Goal: Obtain resource: Download file/media

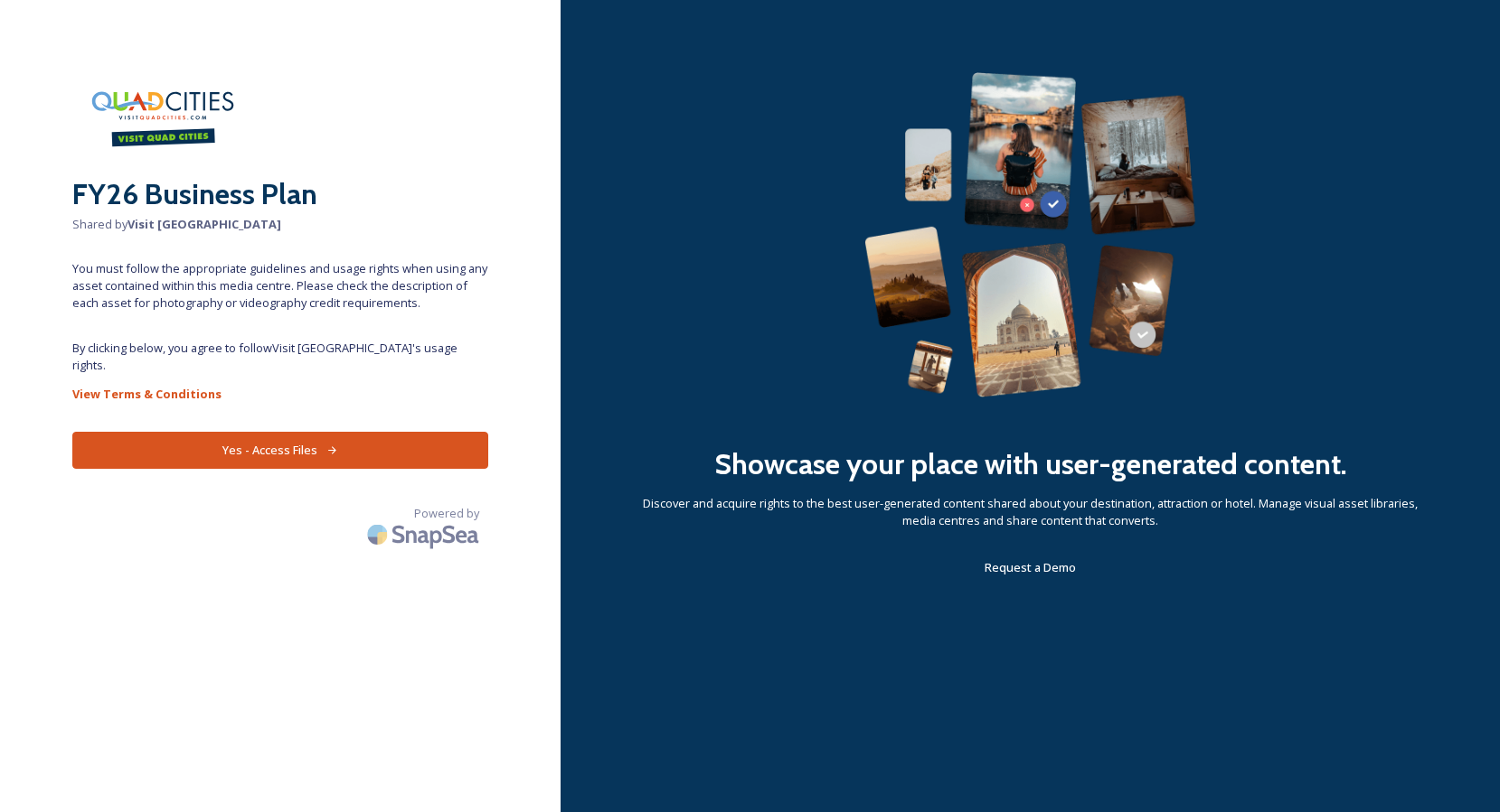
click at [305, 433] on button "Yes - Access Files" at bounding box center [281, 449] width 416 height 37
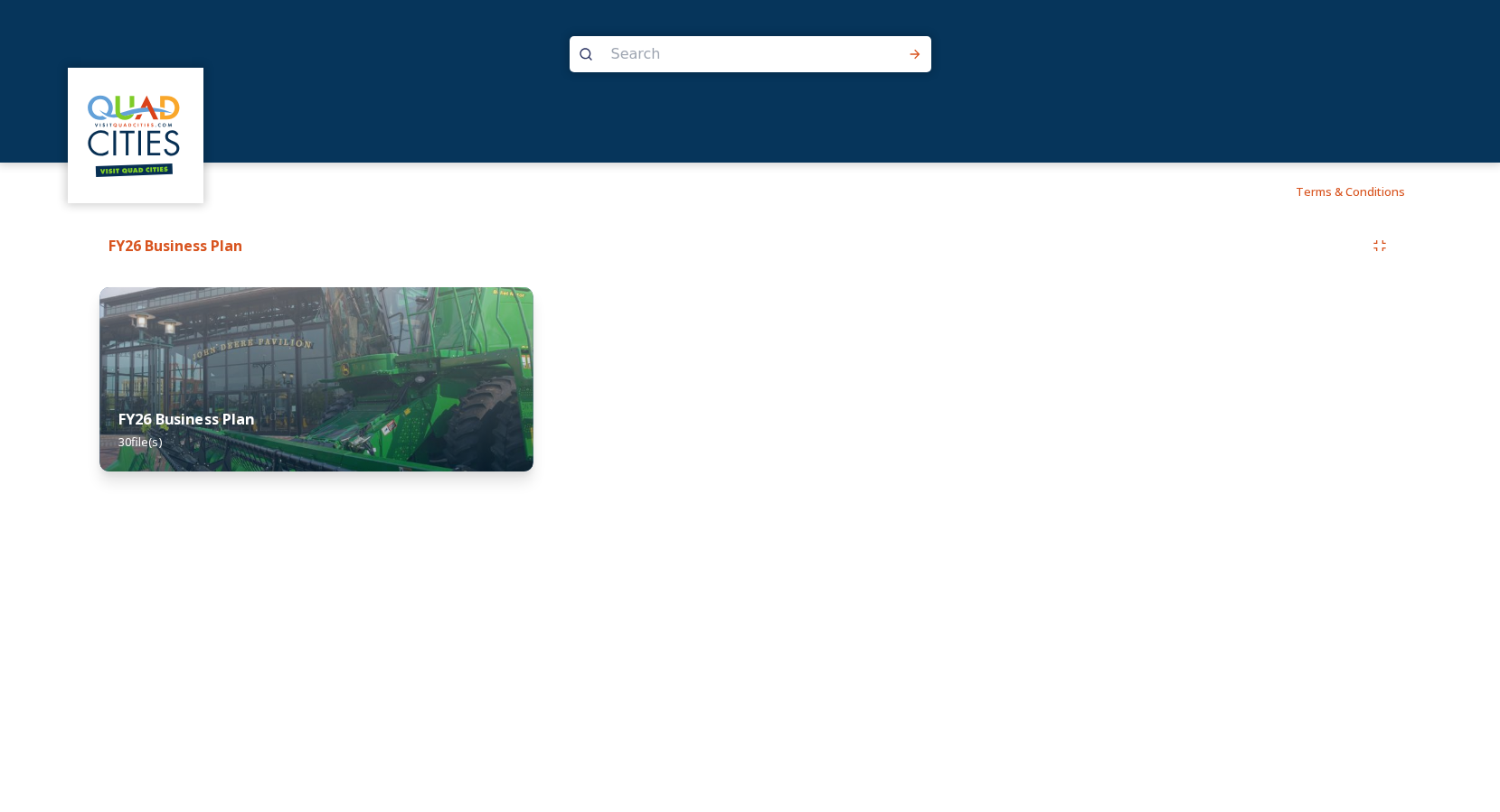
click at [239, 424] on strong "FY26 Business Plan" at bounding box center [186, 419] width 137 height 20
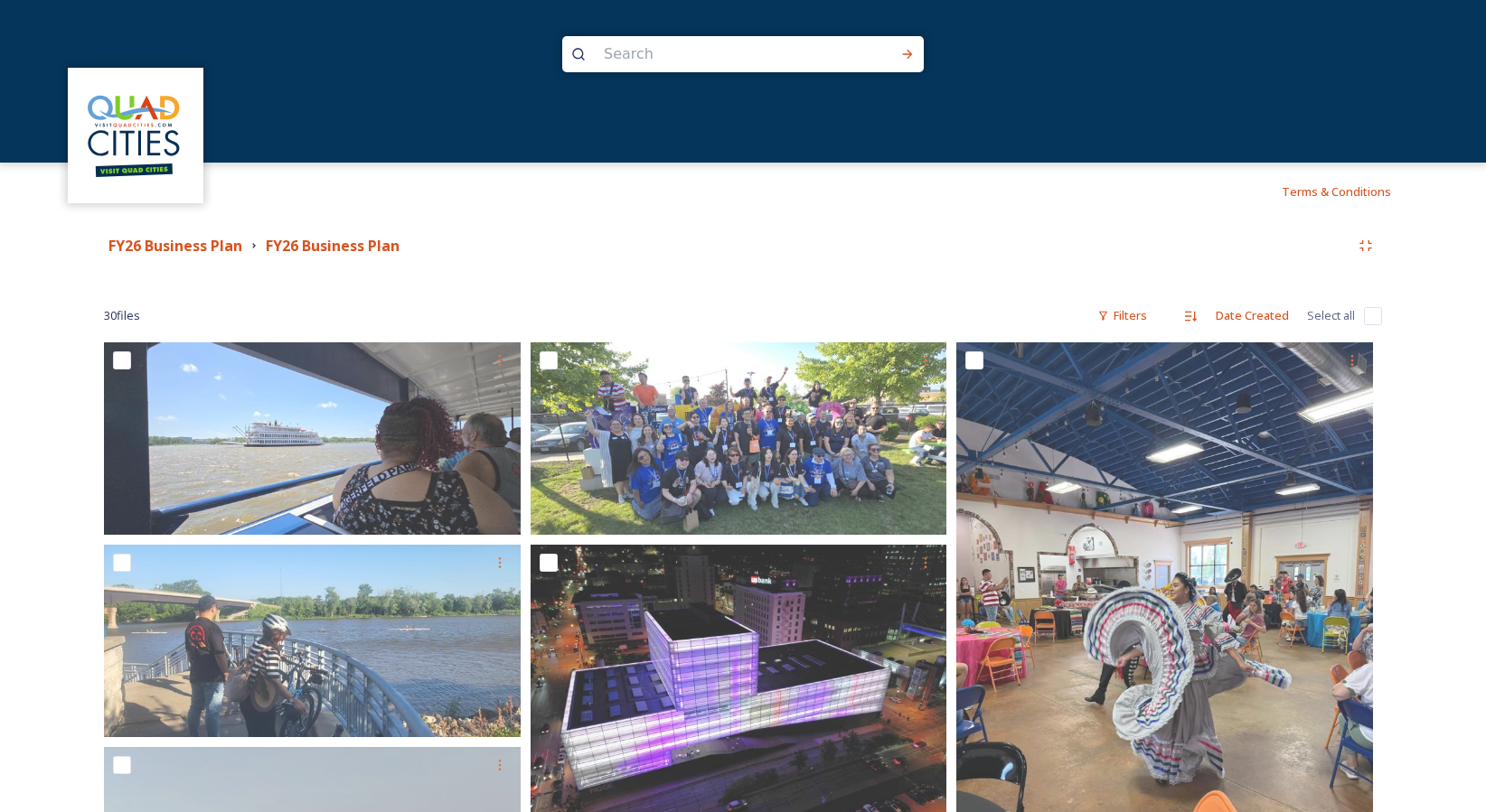
click at [1371, 320] on input "checkbox" at bounding box center [1373, 315] width 18 height 18
checkbox input "true"
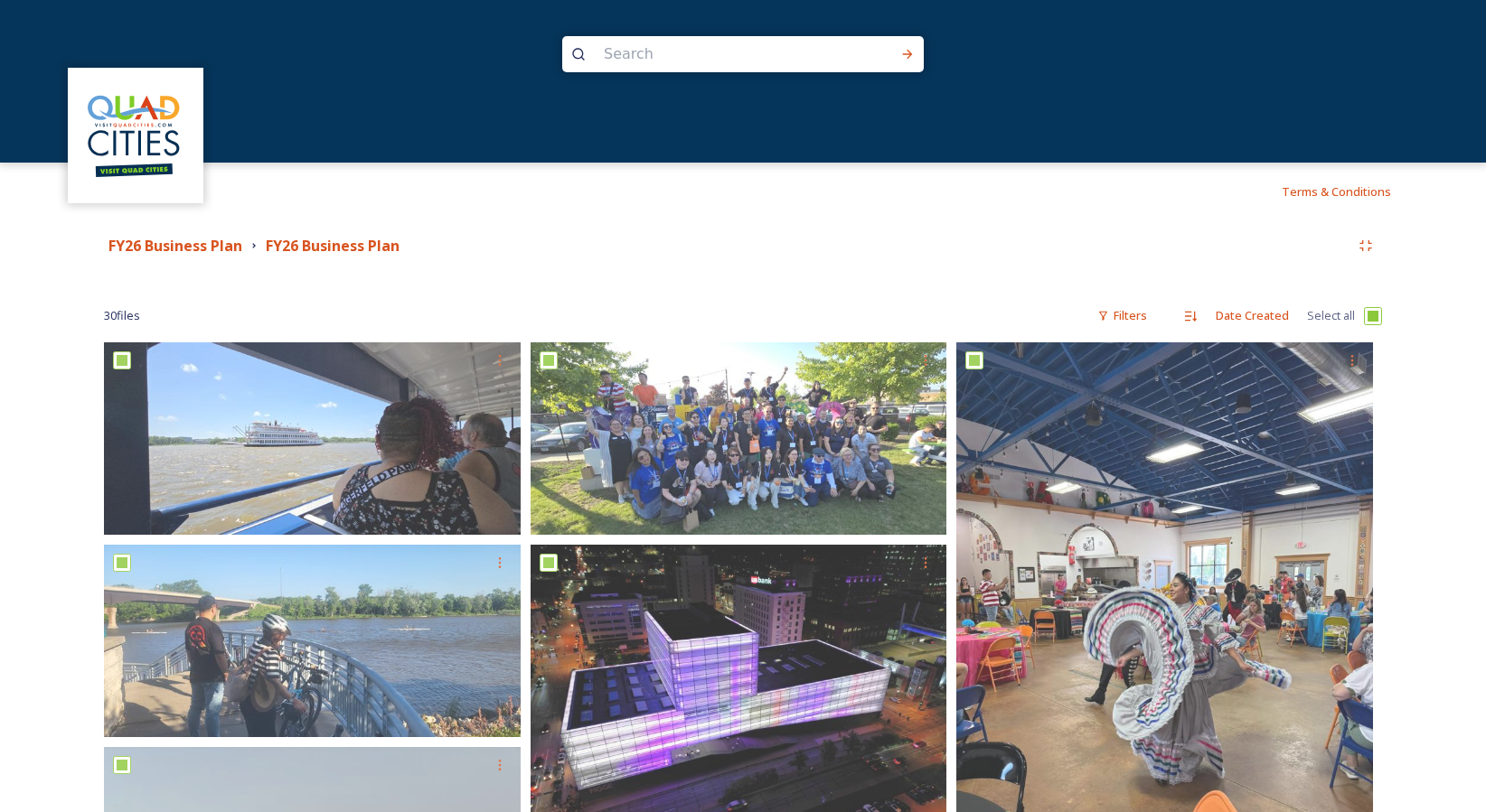
checkbox input "true"
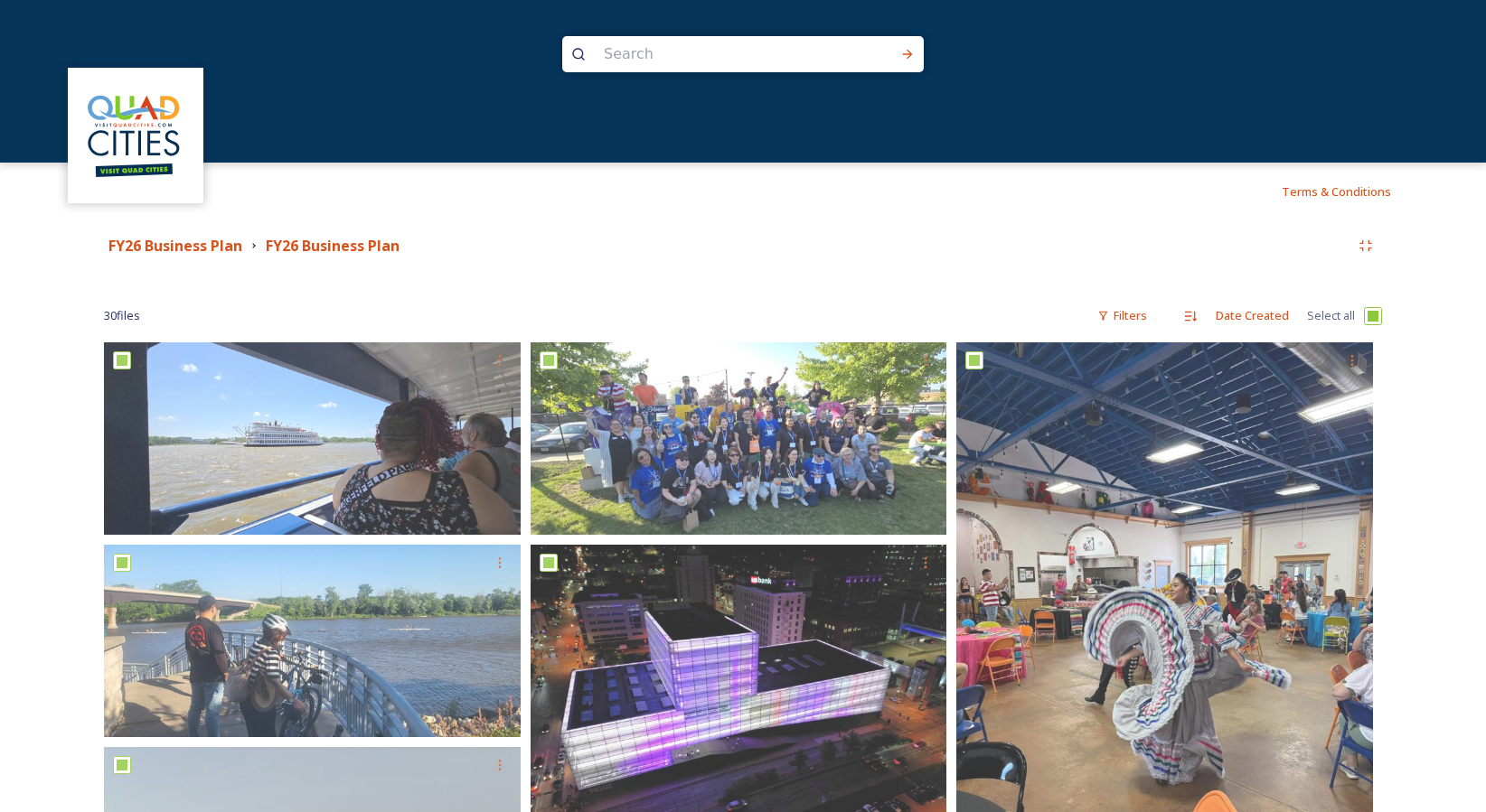
checkbox input "true"
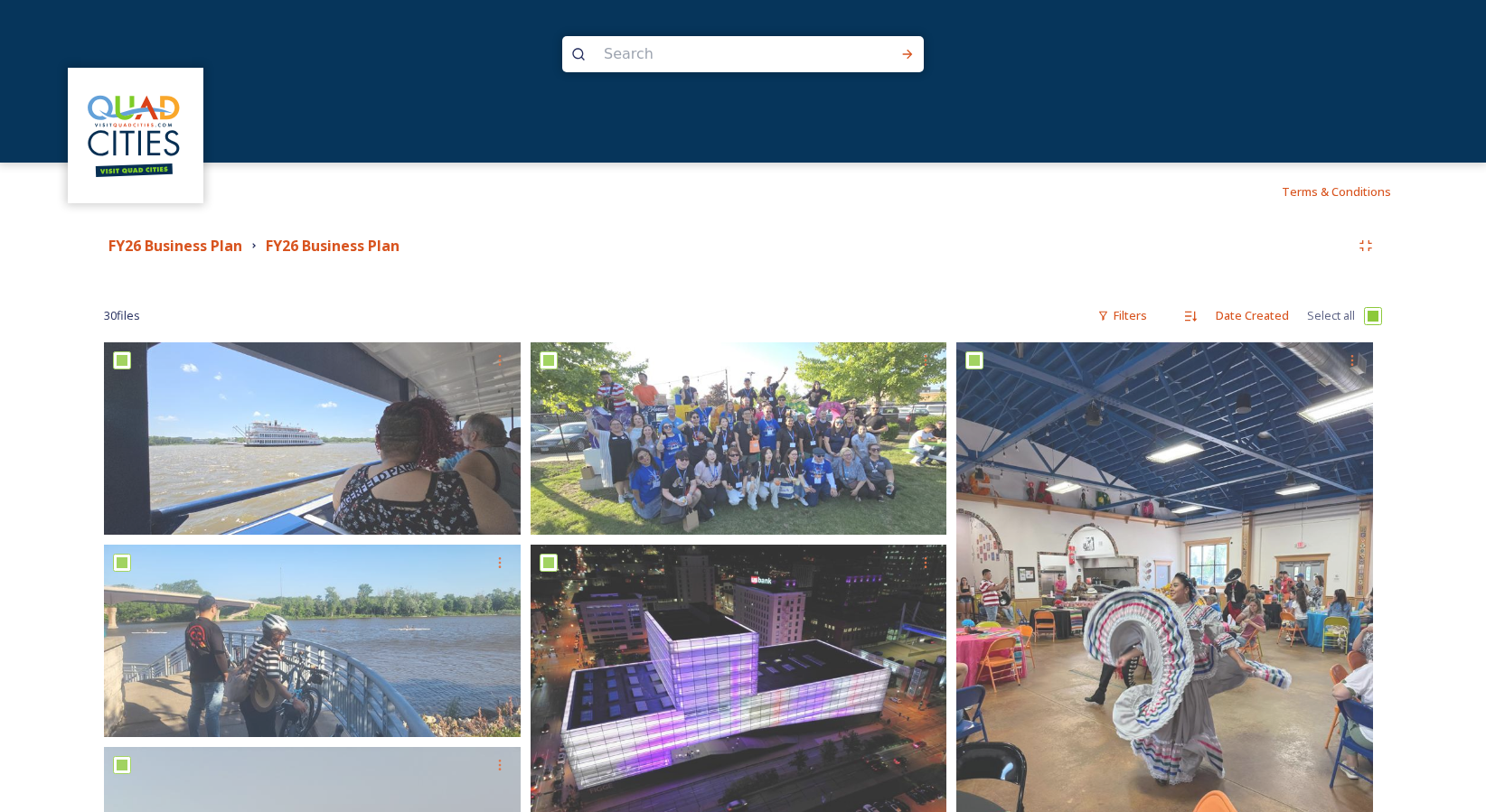
checkbox input "true"
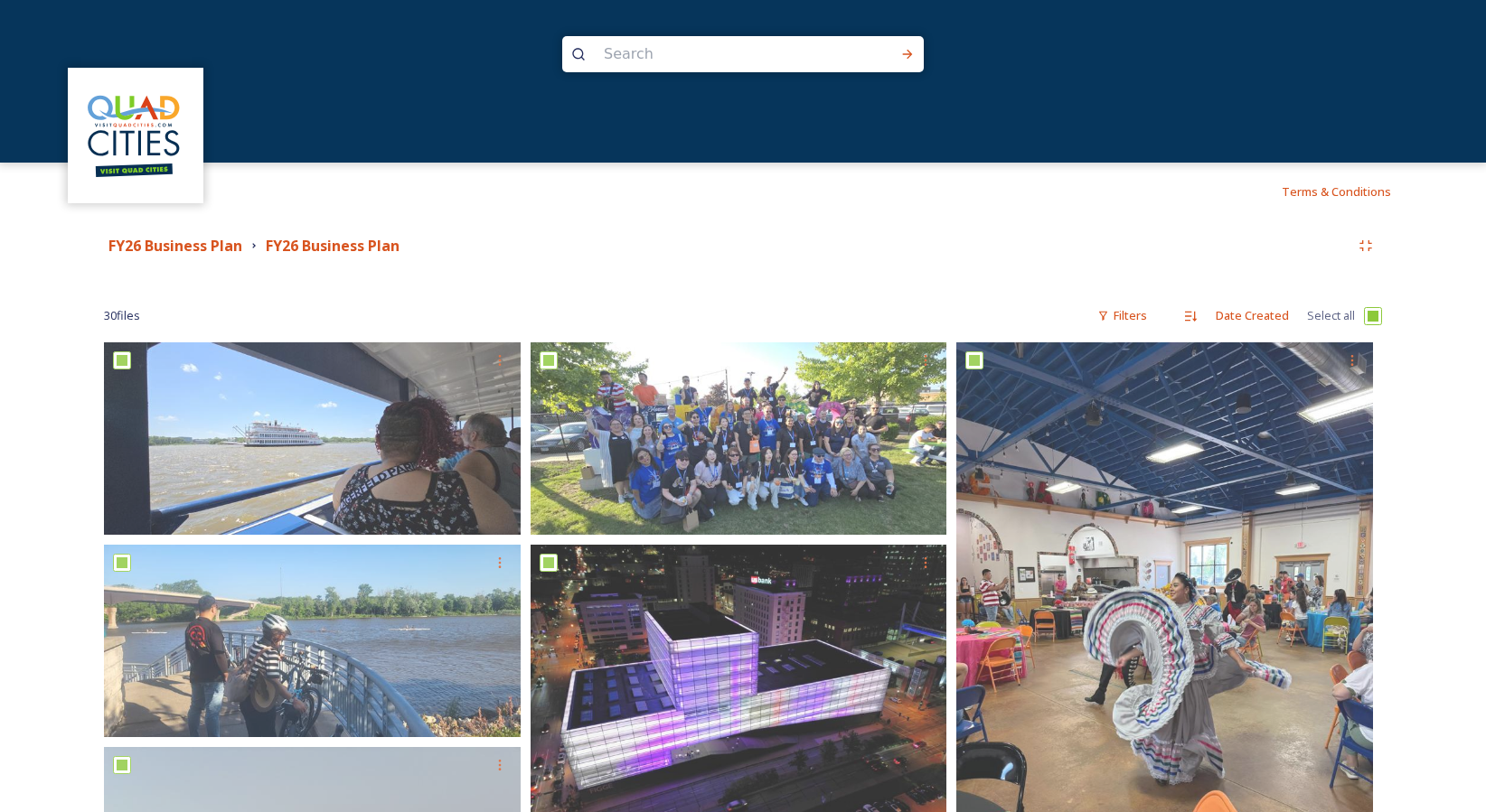
checkbox input "true"
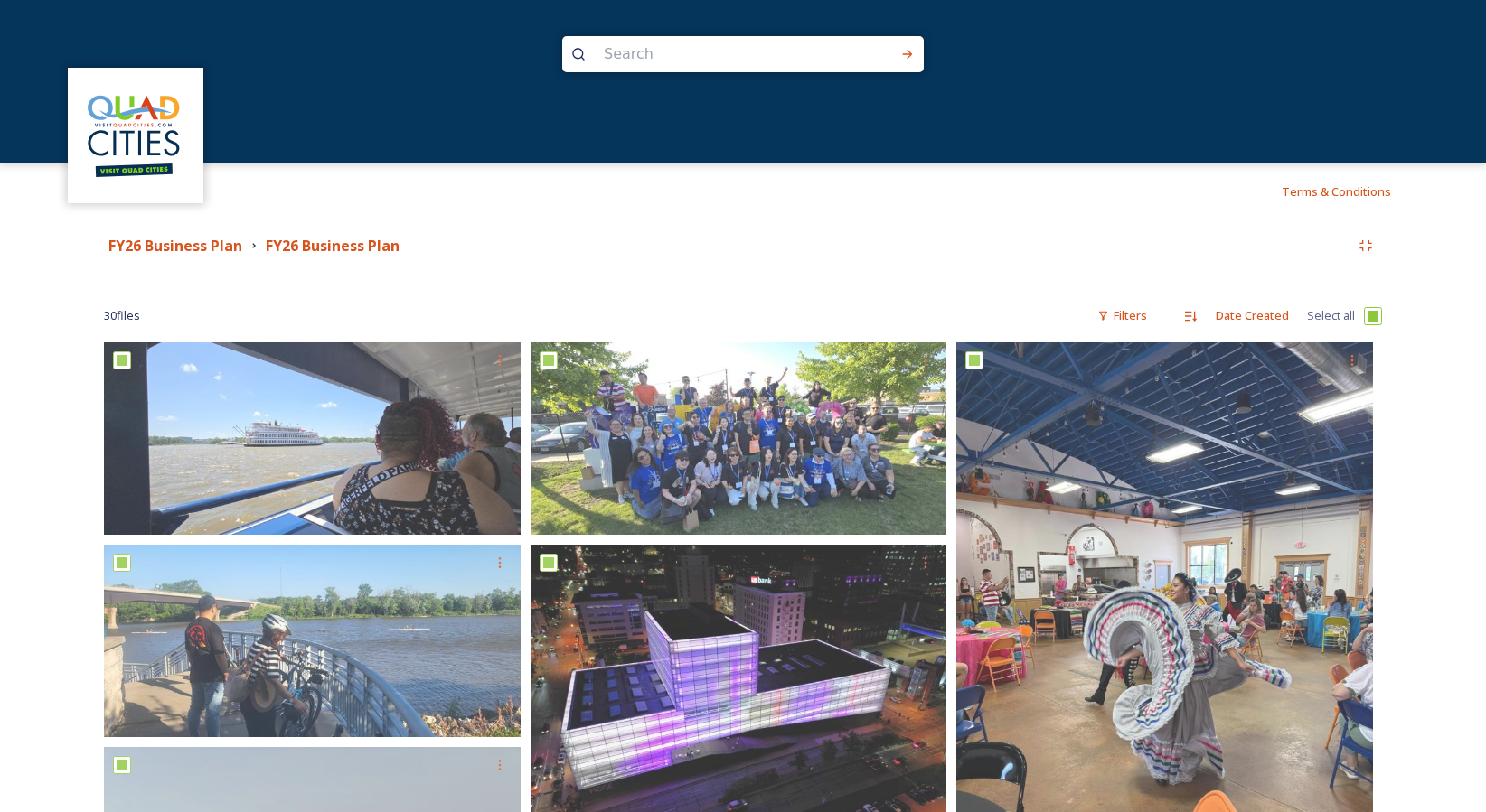
checkbox input "true"
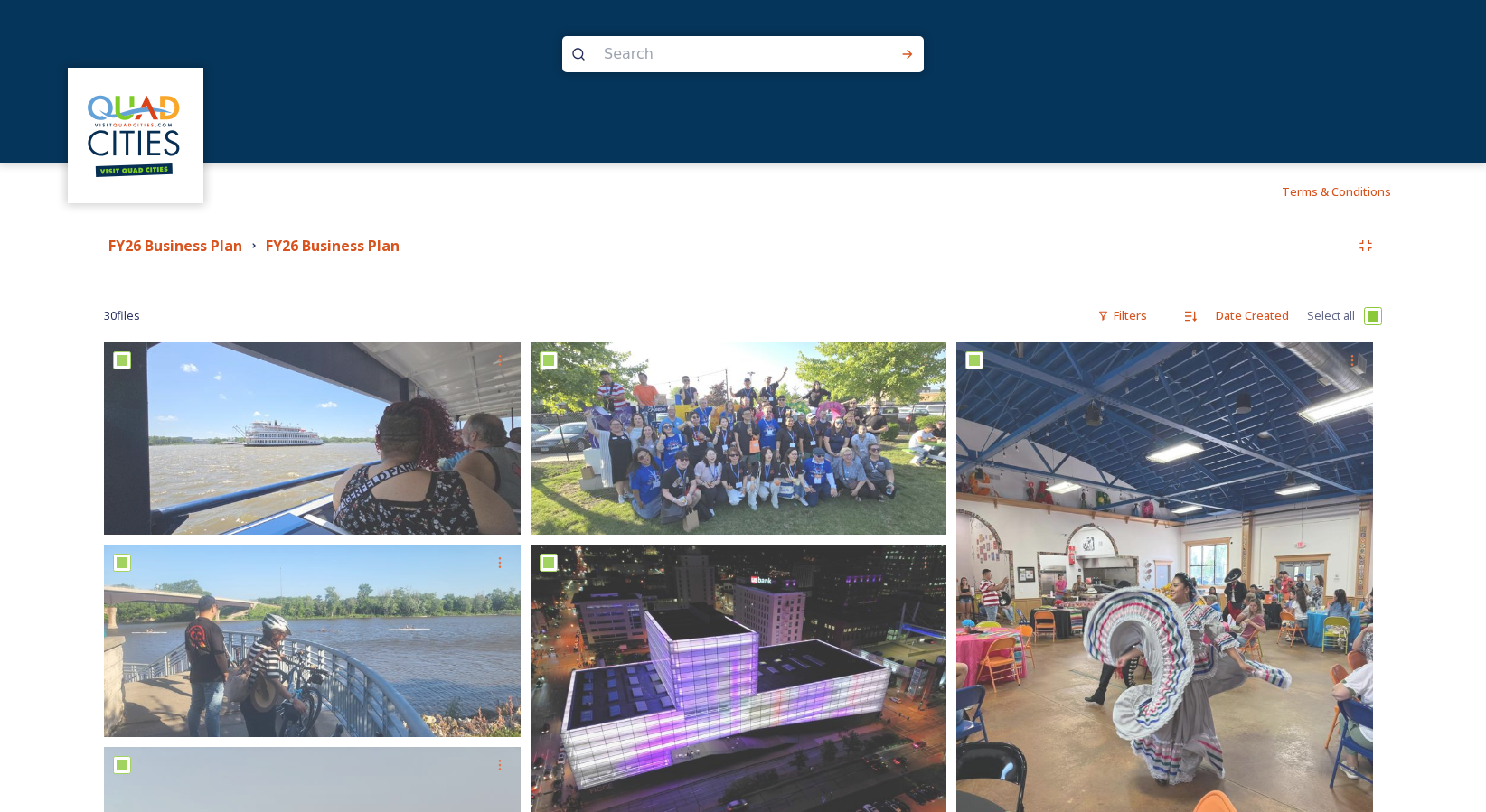
checkbox input "true"
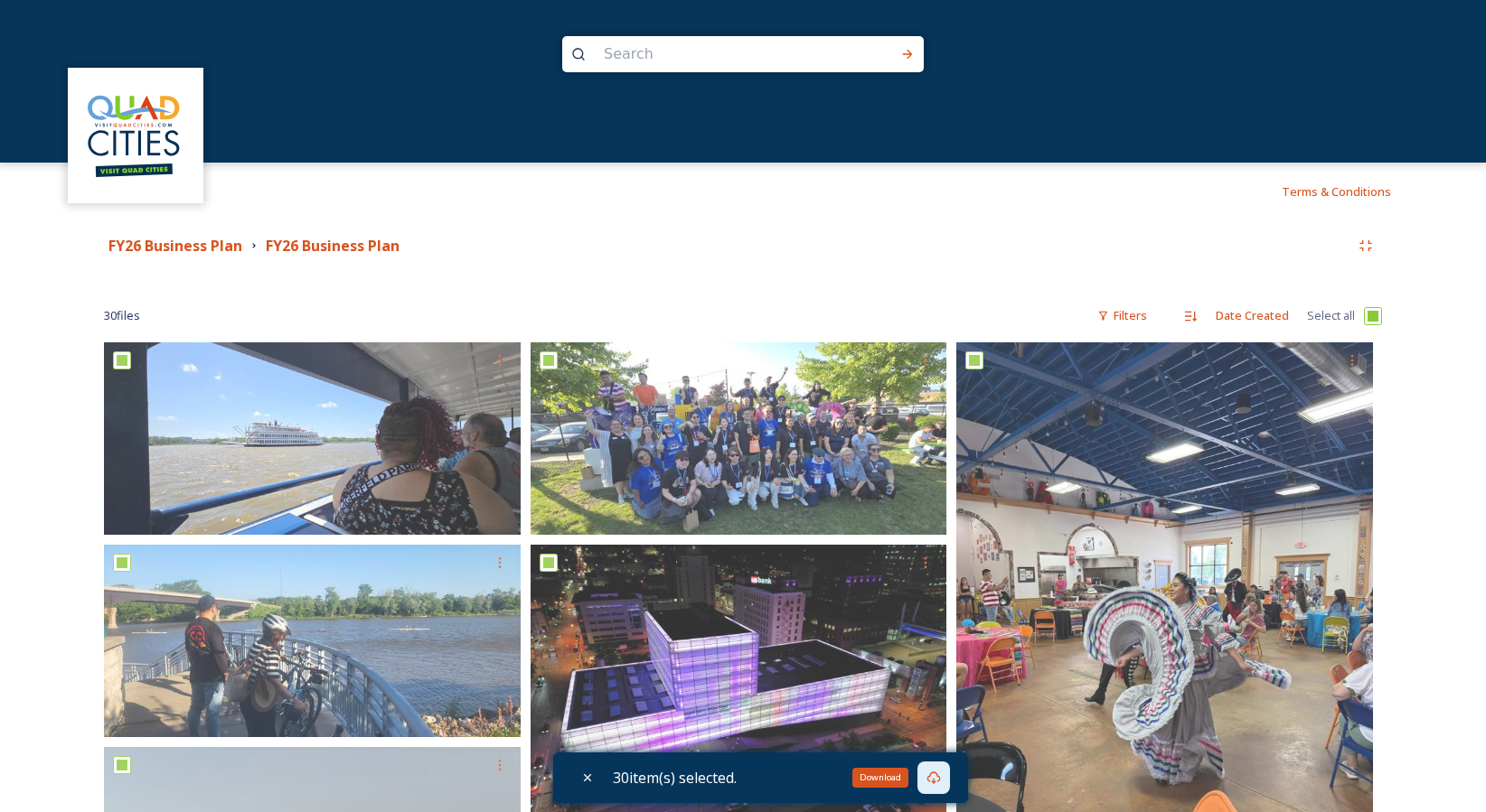
click at [936, 779] on icon at bounding box center [933, 777] width 14 height 14
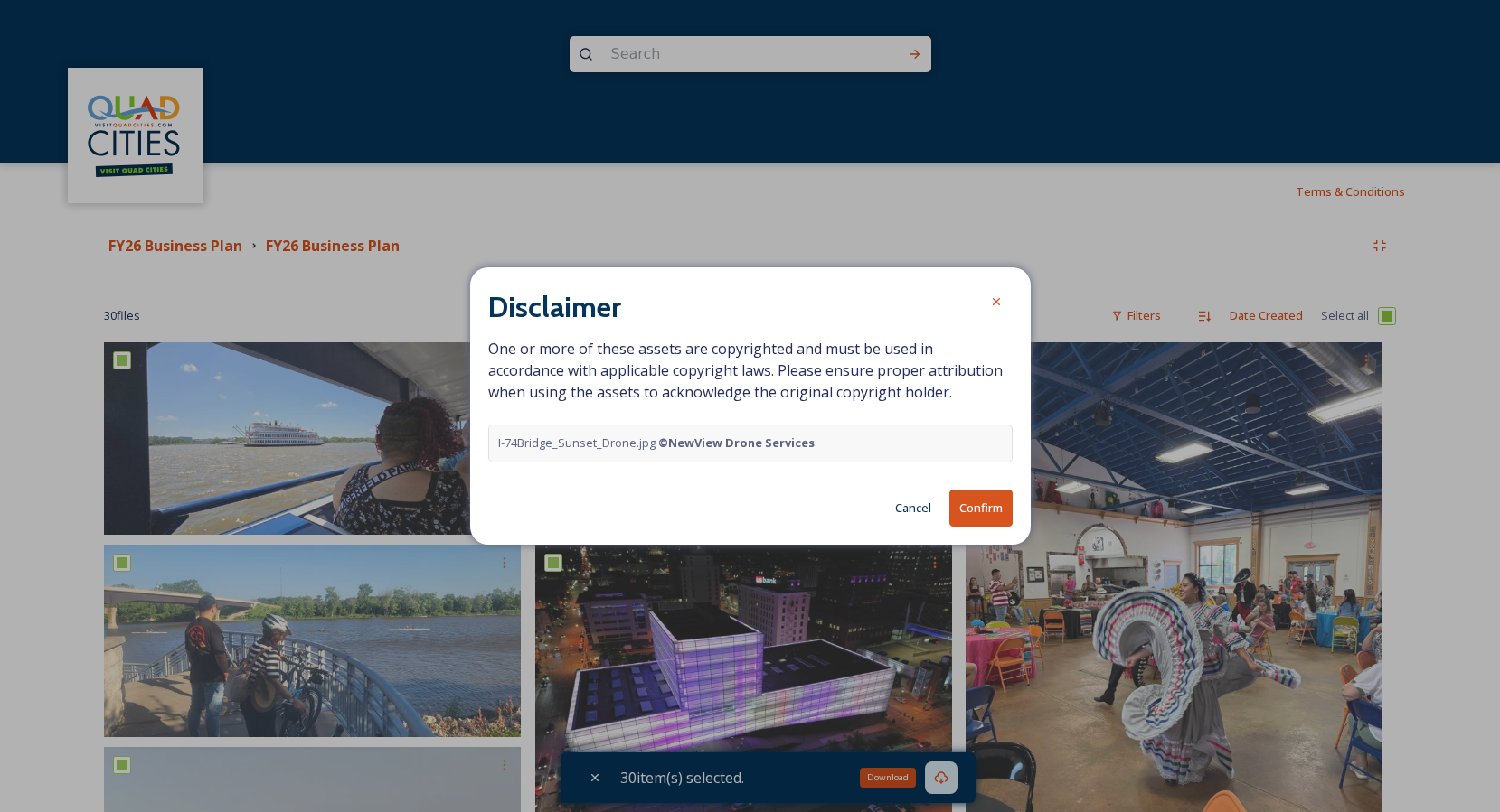
click at [977, 511] on button "Confirm" at bounding box center [980, 508] width 63 height 37
